Goal: Task Accomplishment & Management: Use online tool/utility

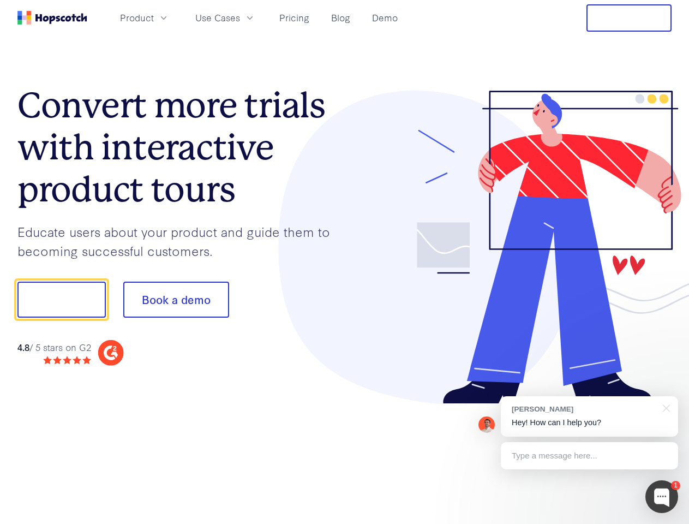
click at [345, 262] on div at bounding box center [508, 248] width 327 height 314
click at [154, 17] on span "Product" at bounding box center [137, 18] width 34 height 14
click at [240, 17] on span "Use Cases" at bounding box center [217, 18] width 45 height 14
click at [629, 18] on button "Free Trial" at bounding box center [628, 17] width 85 height 27
click at [61, 299] on button "Show me!" at bounding box center [61, 299] width 88 height 36
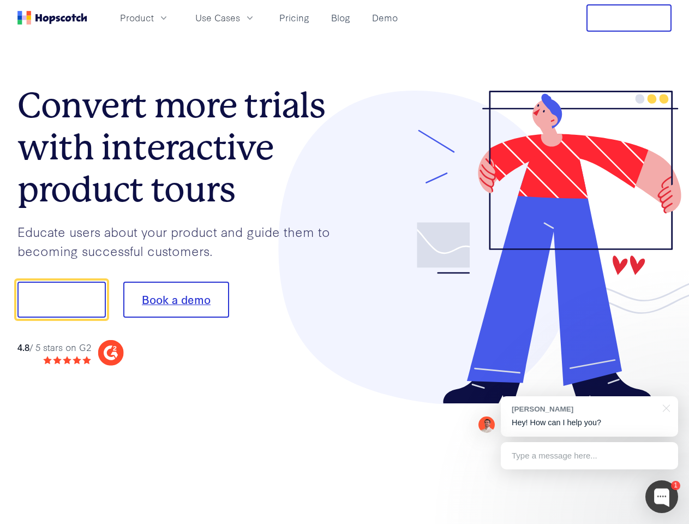
click at [176, 299] on button "Book a demo" at bounding box center [176, 299] width 106 height 36
click at [662, 496] on div at bounding box center [661, 496] width 33 height 33
click at [589, 416] on div "[PERSON_NAME] Hey! How can I help you?" at bounding box center [589, 416] width 177 height 40
click at [664, 407] on div at bounding box center [575, 298] width 205 height 364
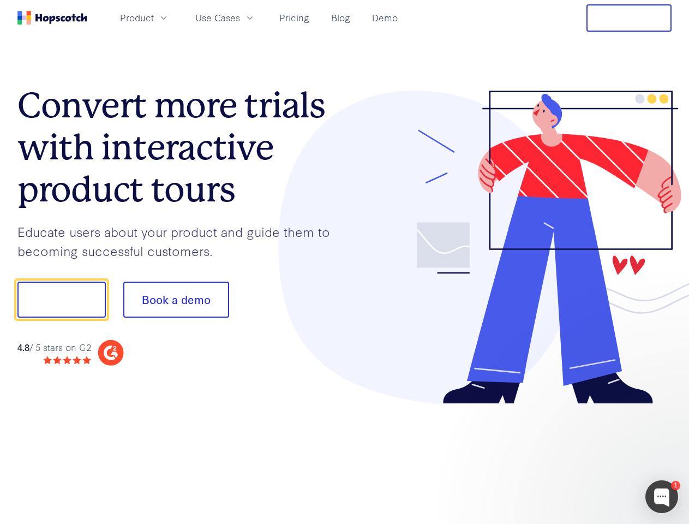
click at [589, 455] on div at bounding box center [575, 371] width 205 height 218
